Goal: Information Seeking & Learning: Learn about a topic

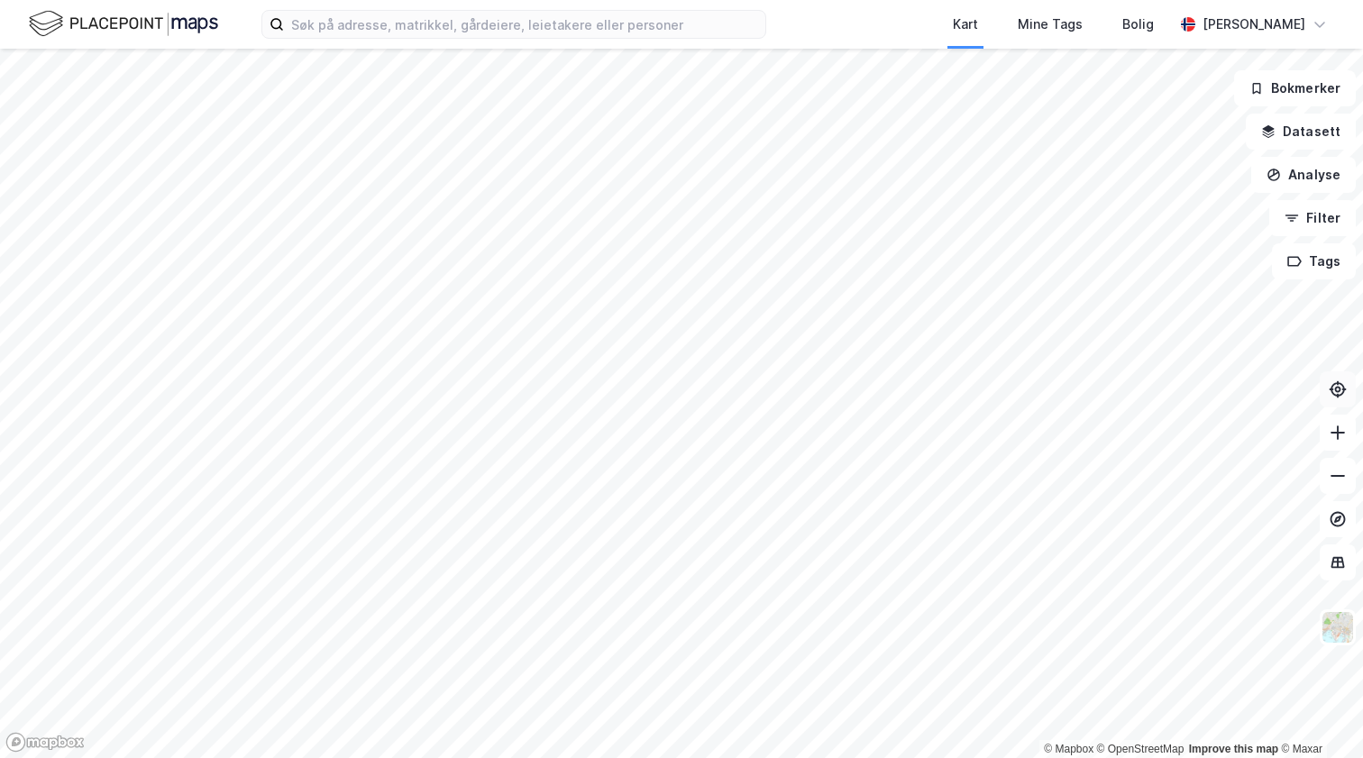
click at [1335, 400] on button at bounding box center [1337, 389] width 36 height 36
